Goal: Obtain resource: Download file/media

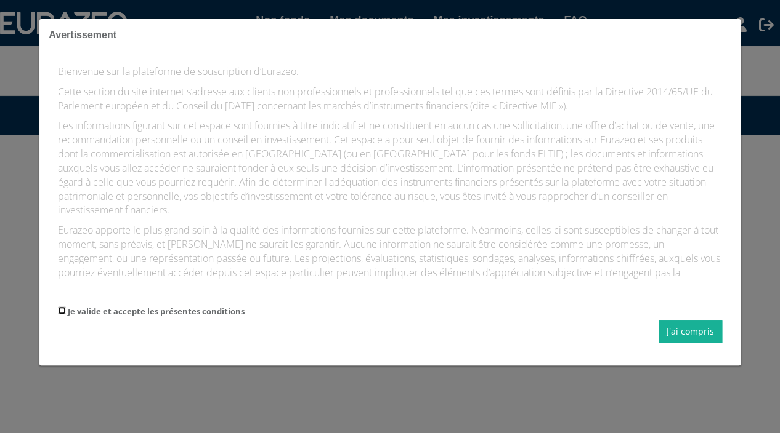
click at [60, 309] on input "Je valide et accepte les présentes conditions" at bounding box center [62, 311] width 8 height 8
checkbox input "true"
click at [685, 333] on button "J'ai compris" at bounding box center [689, 332] width 63 height 22
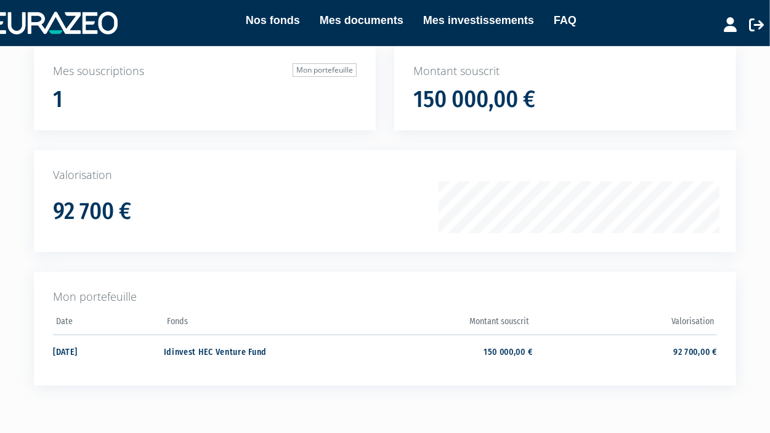
scroll to position [123, 0]
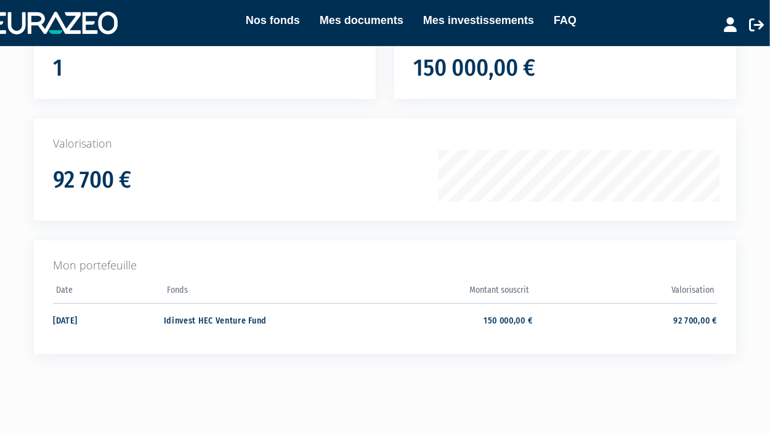
click at [15, 134] on div "Mes souscriptions Mon portefeuille 1 Montant souscrit 150 000,00 € 92 700 €" at bounding box center [385, 207] width 770 height 384
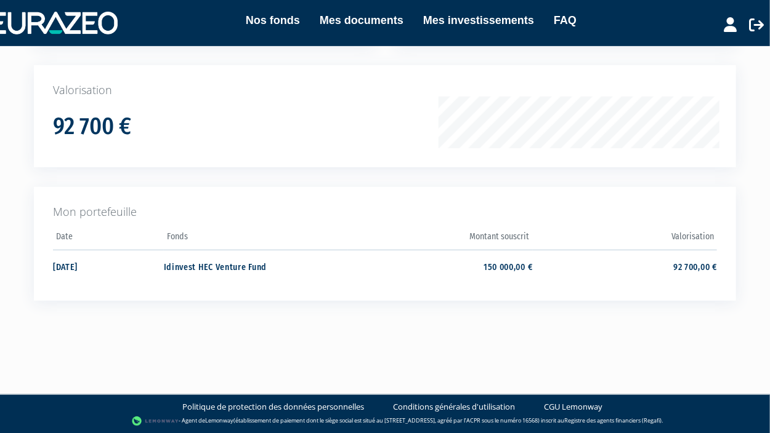
scroll to position [0, 0]
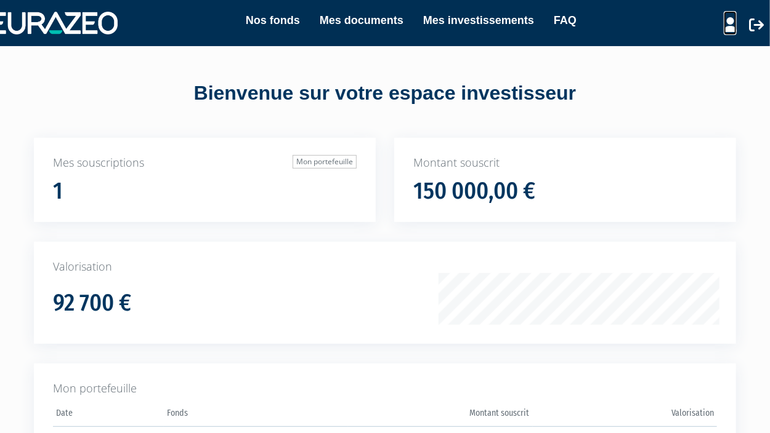
click at [733, 28] on icon at bounding box center [730, 24] width 13 height 15
click at [107, 82] on div "Bienvenue sur votre espace investisseur" at bounding box center [384, 93] width 751 height 28
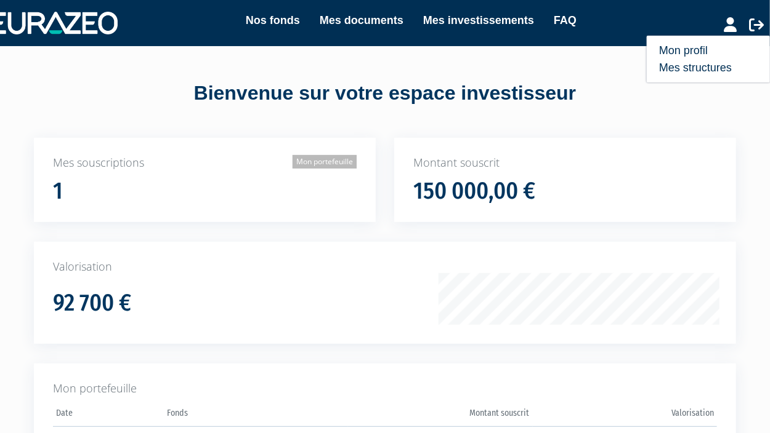
click at [330, 163] on link "Mon portefeuille" at bounding box center [324, 162] width 64 height 14
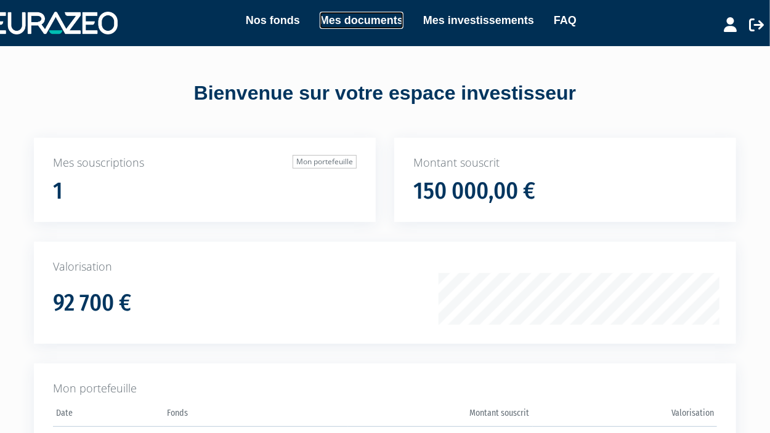
click at [355, 20] on link "Mes documents" at bounding box center [362, 20] width 84 height 17
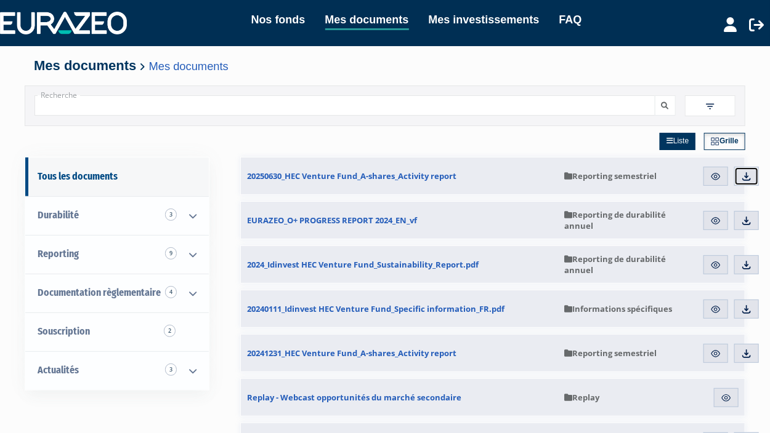
click at [745, 172] on img at bounding box center [746, 176] width 11 height 11
click at [442, 59] on div "Mes documents Mes documents" at bounding box center [385, 59] width 702 height 27
click at [732, 26] on icon at bounding box center [730, 24] width 13 height 15
drag, startPoint x: 447, startPoint y: 70, endPoint x: 351, endPoint y: 70, distance: 96.1
click at [446, 70] on h4 "Mes documents Mes documents" at bounding box center [385, 65] width 702 height 15
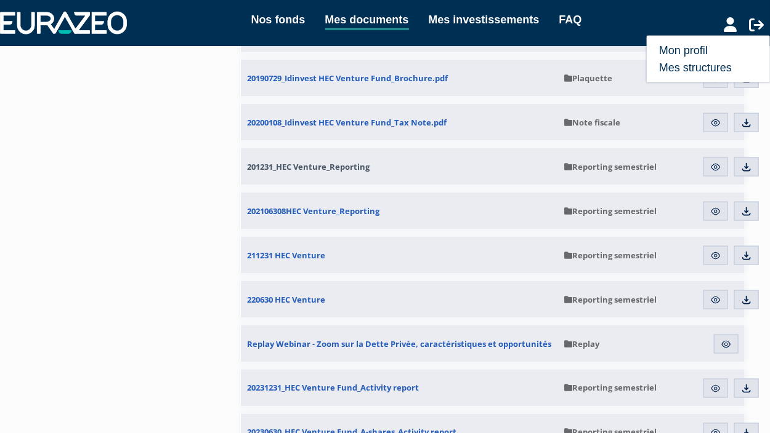
scroll to position [677, 0]
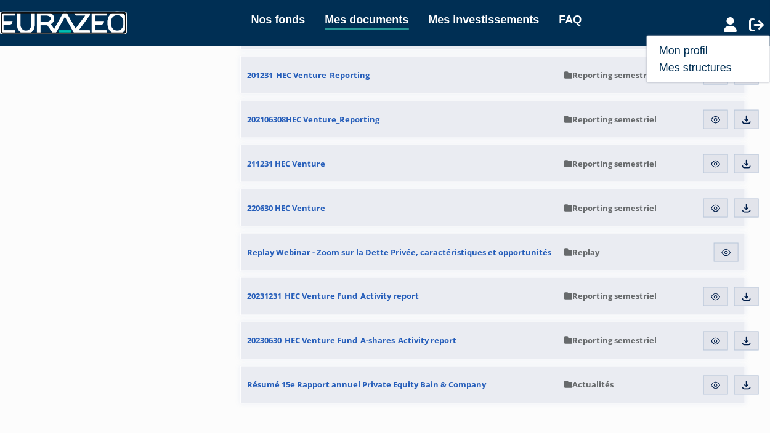
click at [34, 17] on img at bounding box center [63, 23] width 127 height 22
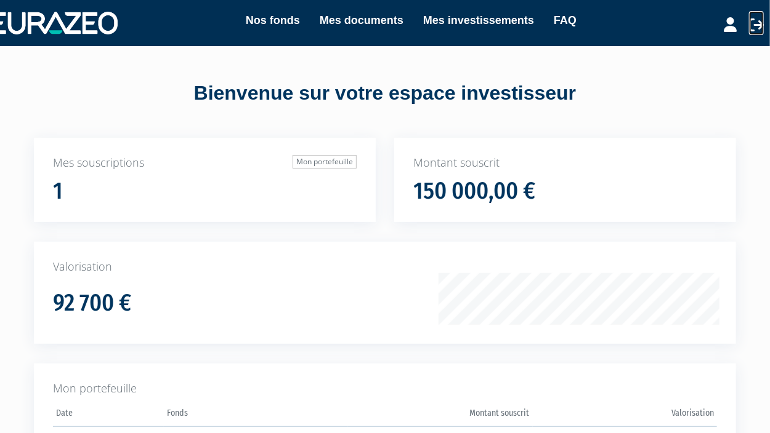
click at [759, 22] on icon at bounding box center [756, 24] width 15 height 15
